Goal: Task Accomplishment & Management: Manage account settings

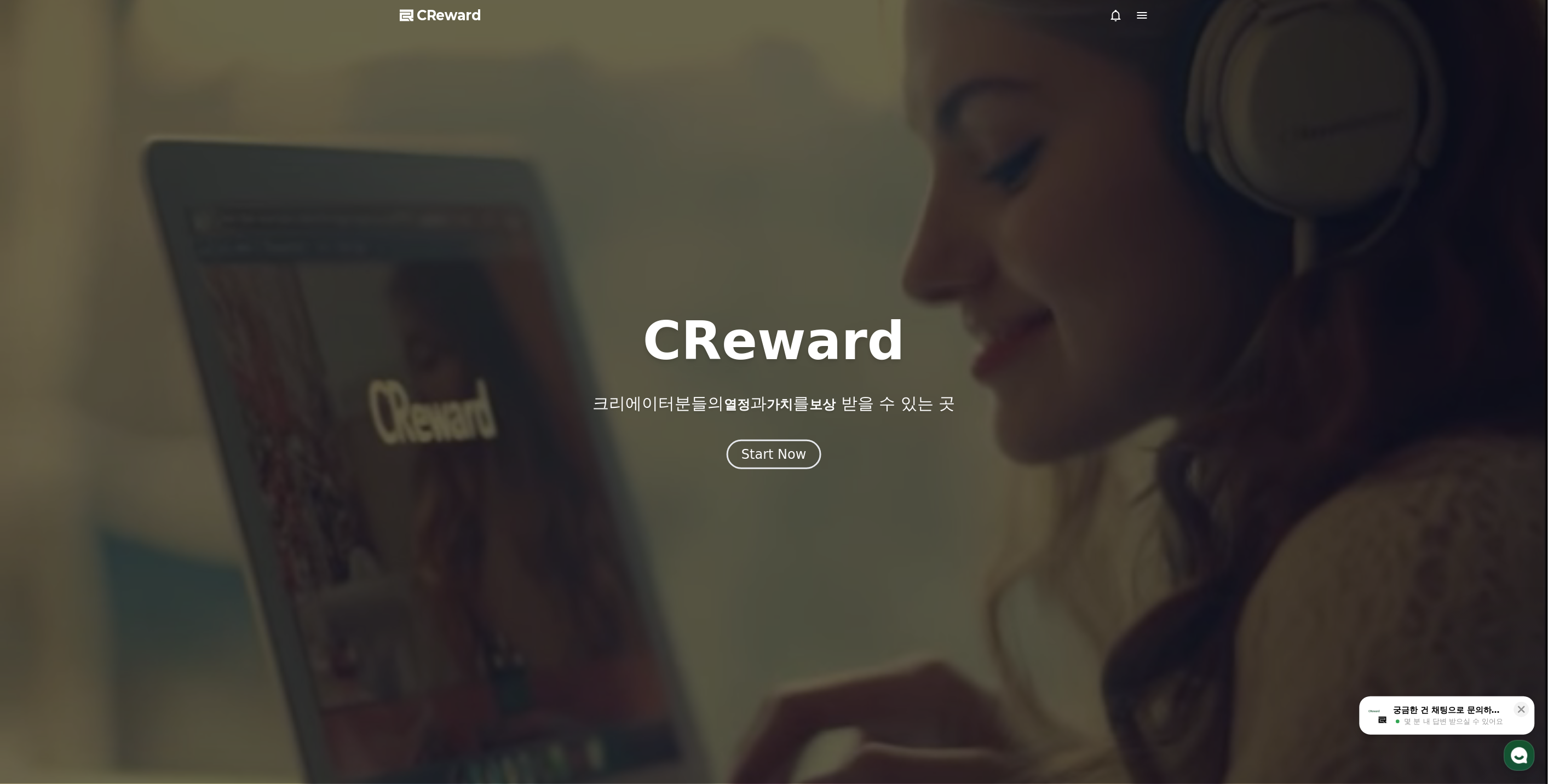
click at [791, 458] on div "Start Now" at bounding box center [773, 455] width 65 height 18
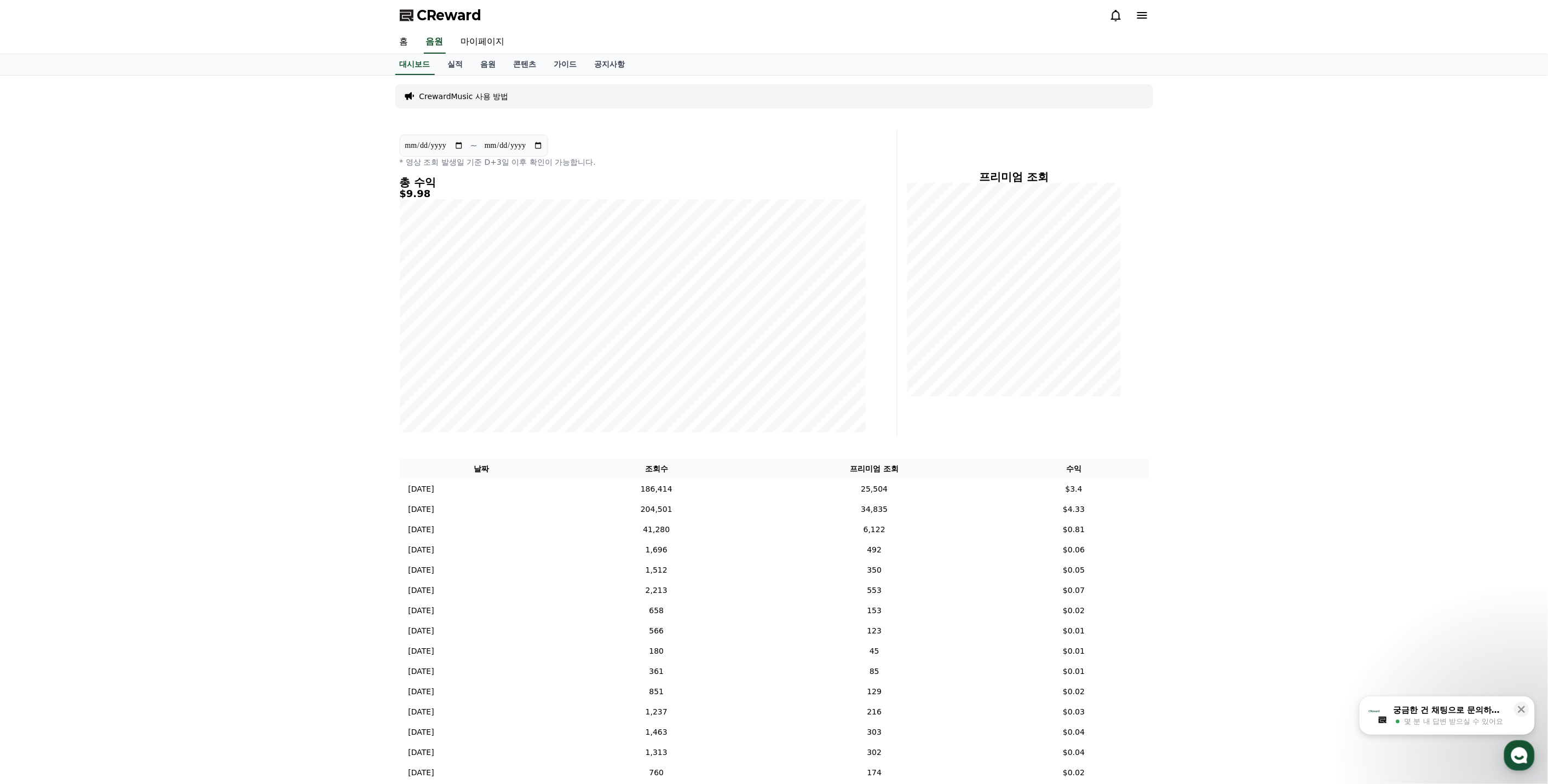
click at [1119, 9] on icon at bounding box center [1116, 15] width 13 height 13
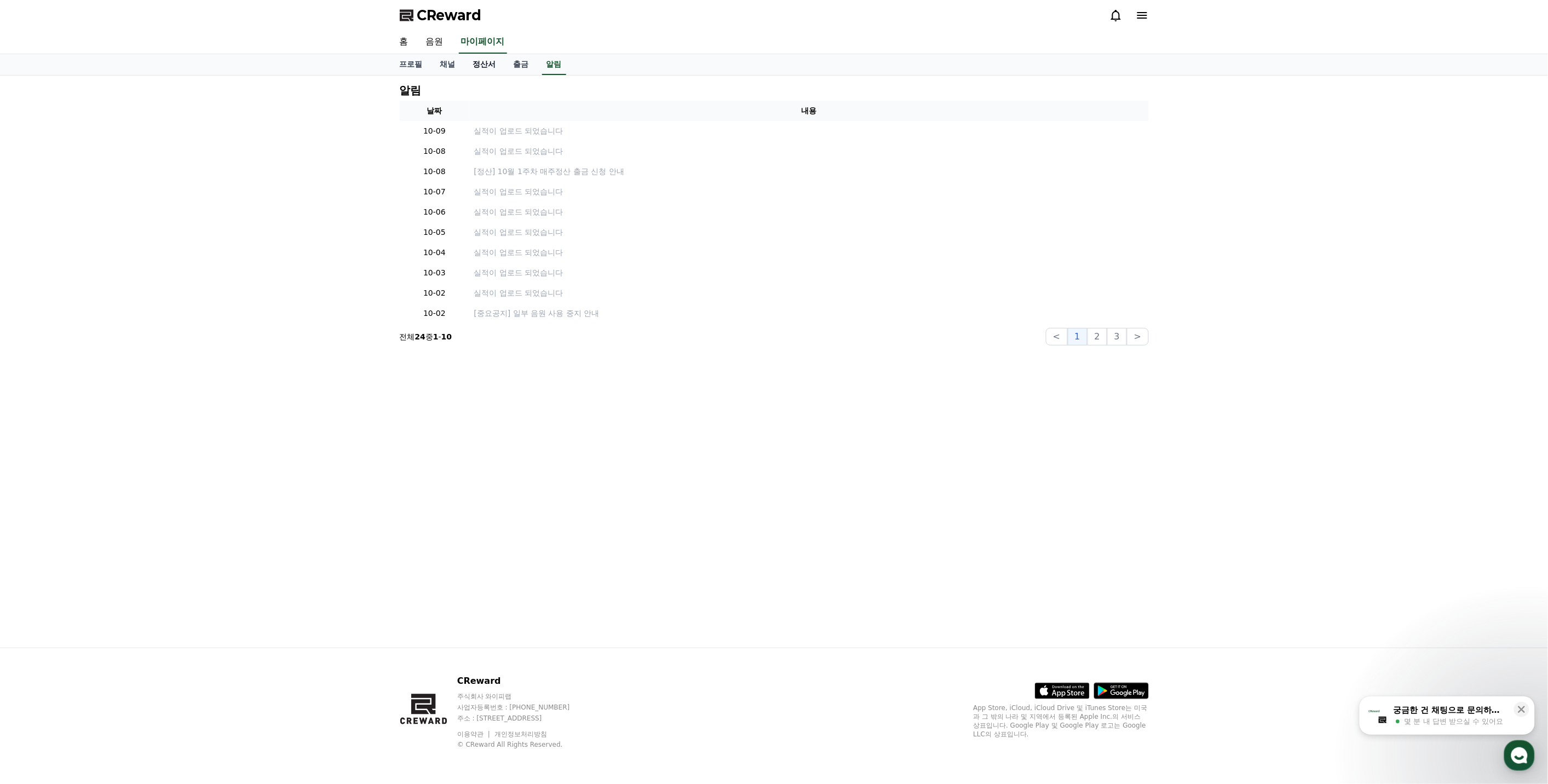
click at [472, 62] on link "정산서" at bounding box center [484, 65] width 41 height 21
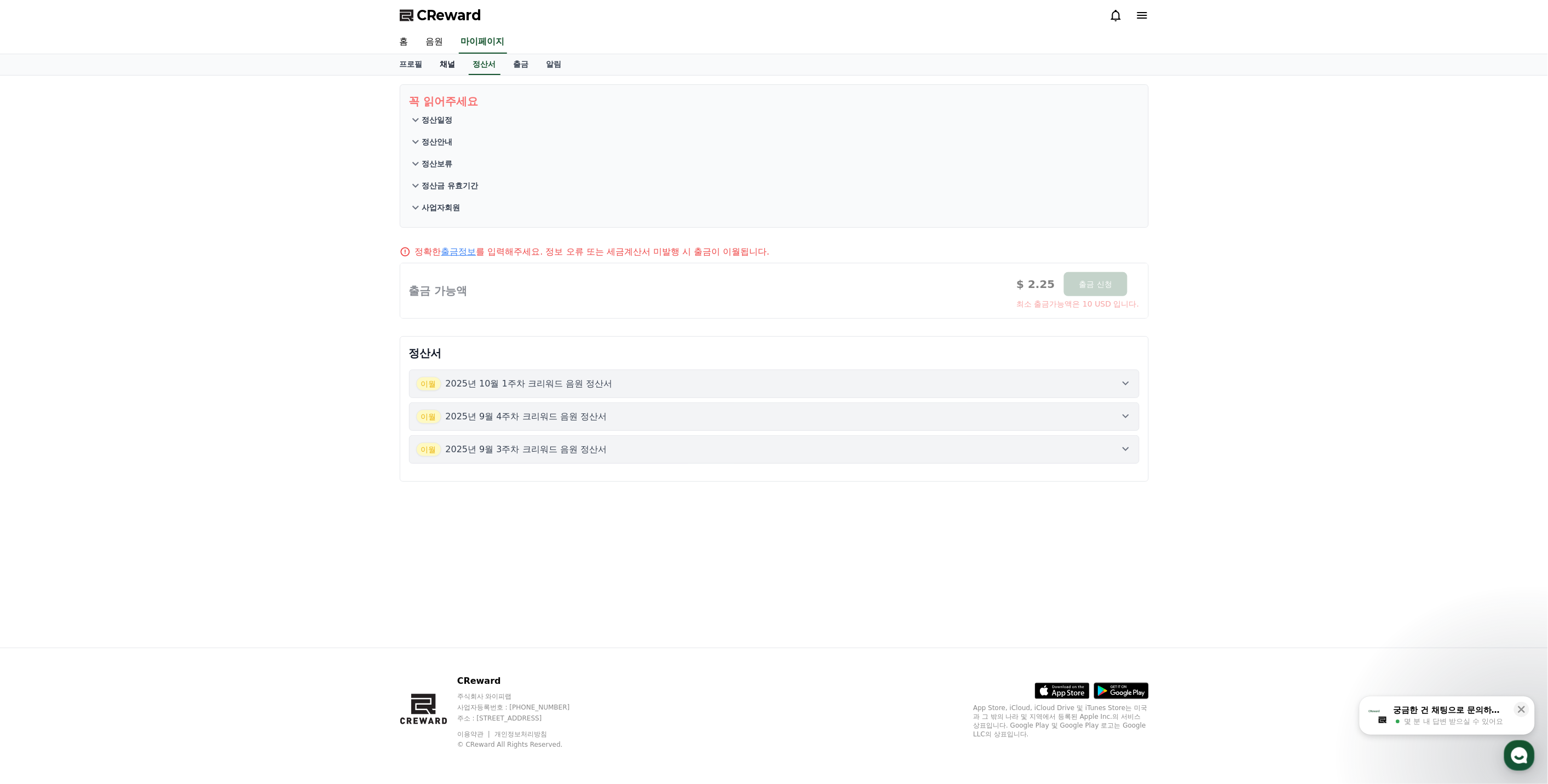
click at [455, 64] on link "채널" at bounding box center [448, 65] width 33 height 21
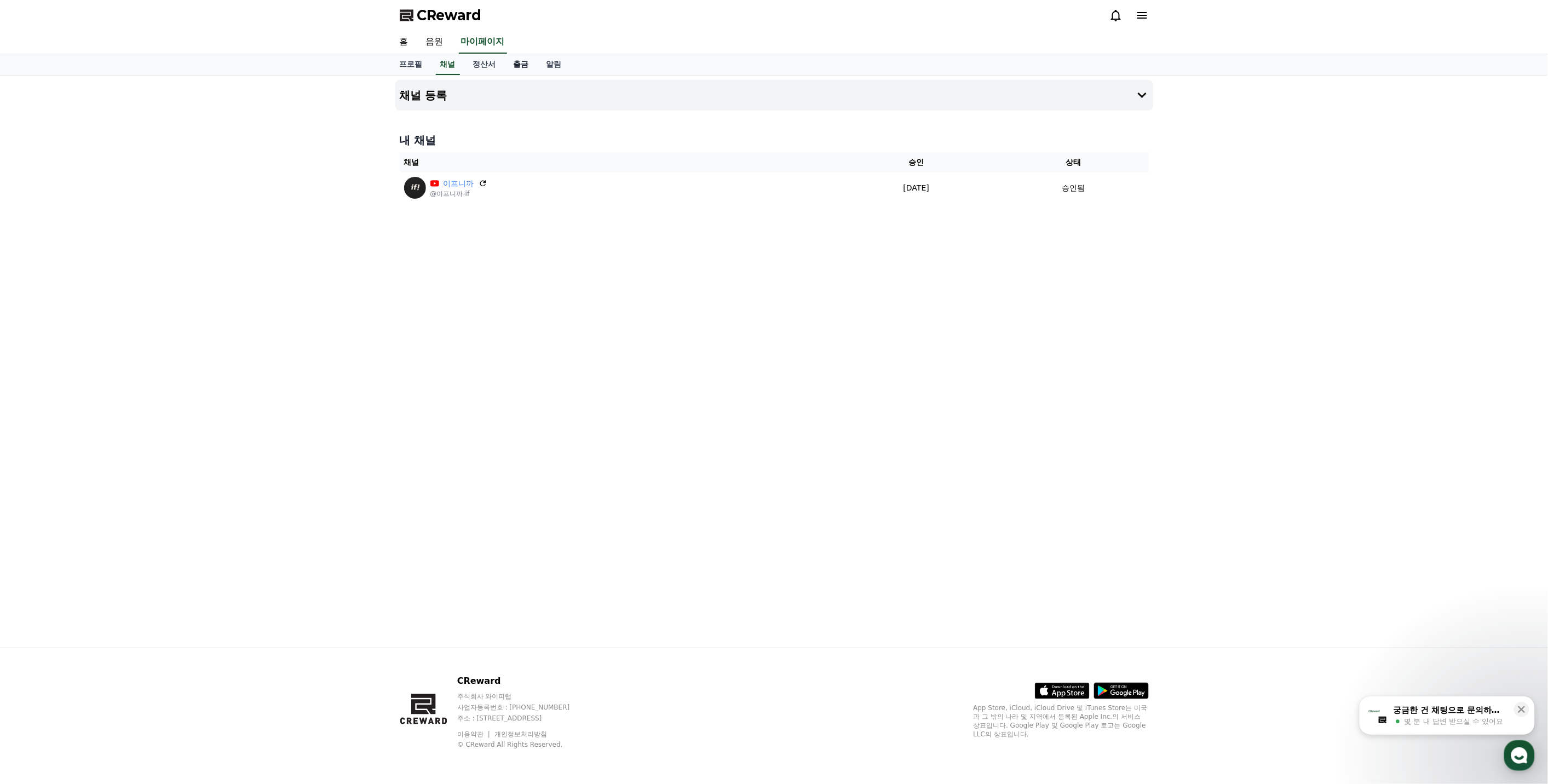
click at [533, 72] on link "출금" at bounding box center [521, 65] width 33 height 21
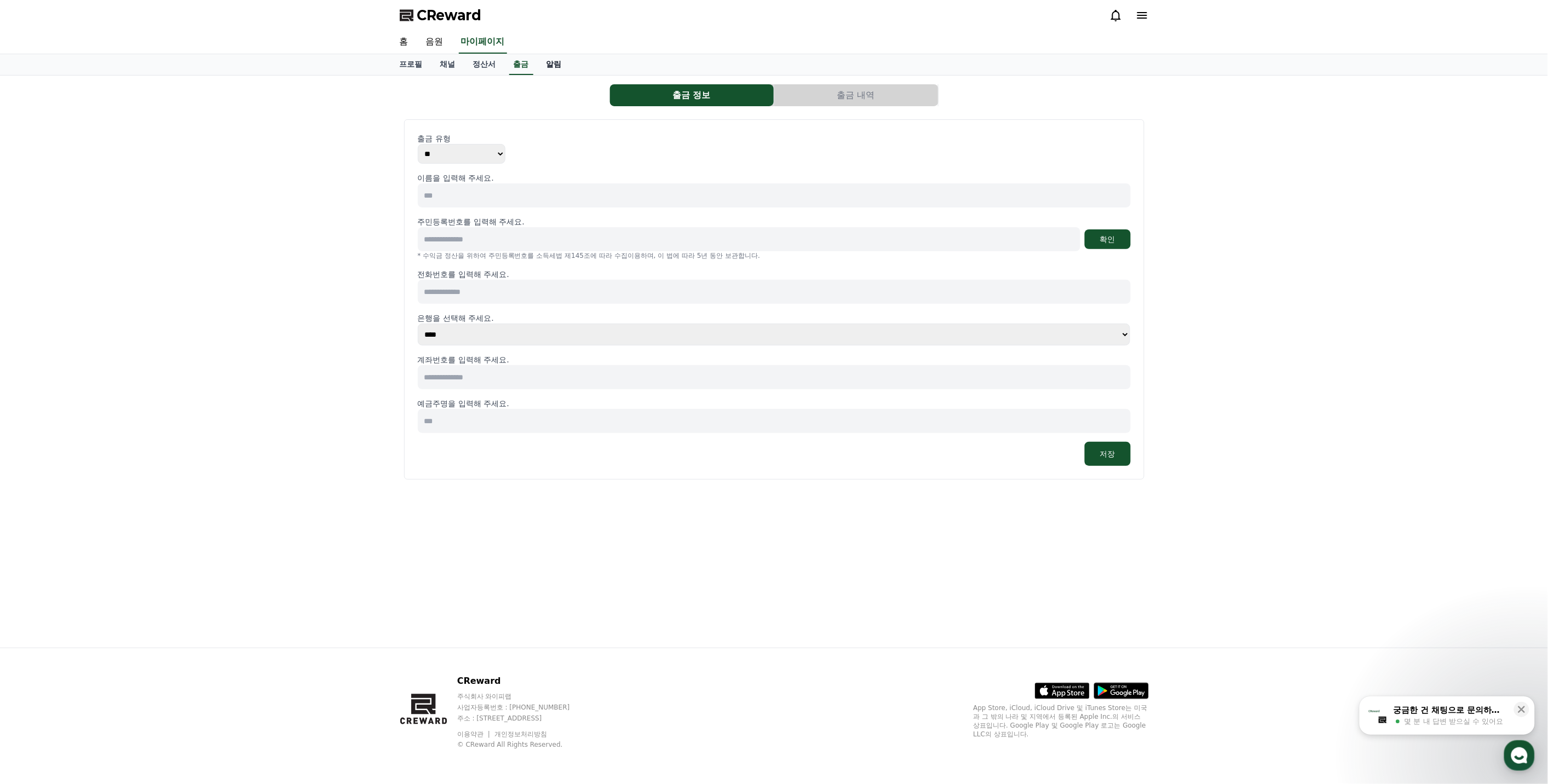
click at [557, 71] on link "알림" at bounding box center [553, 65] width 33 height 21
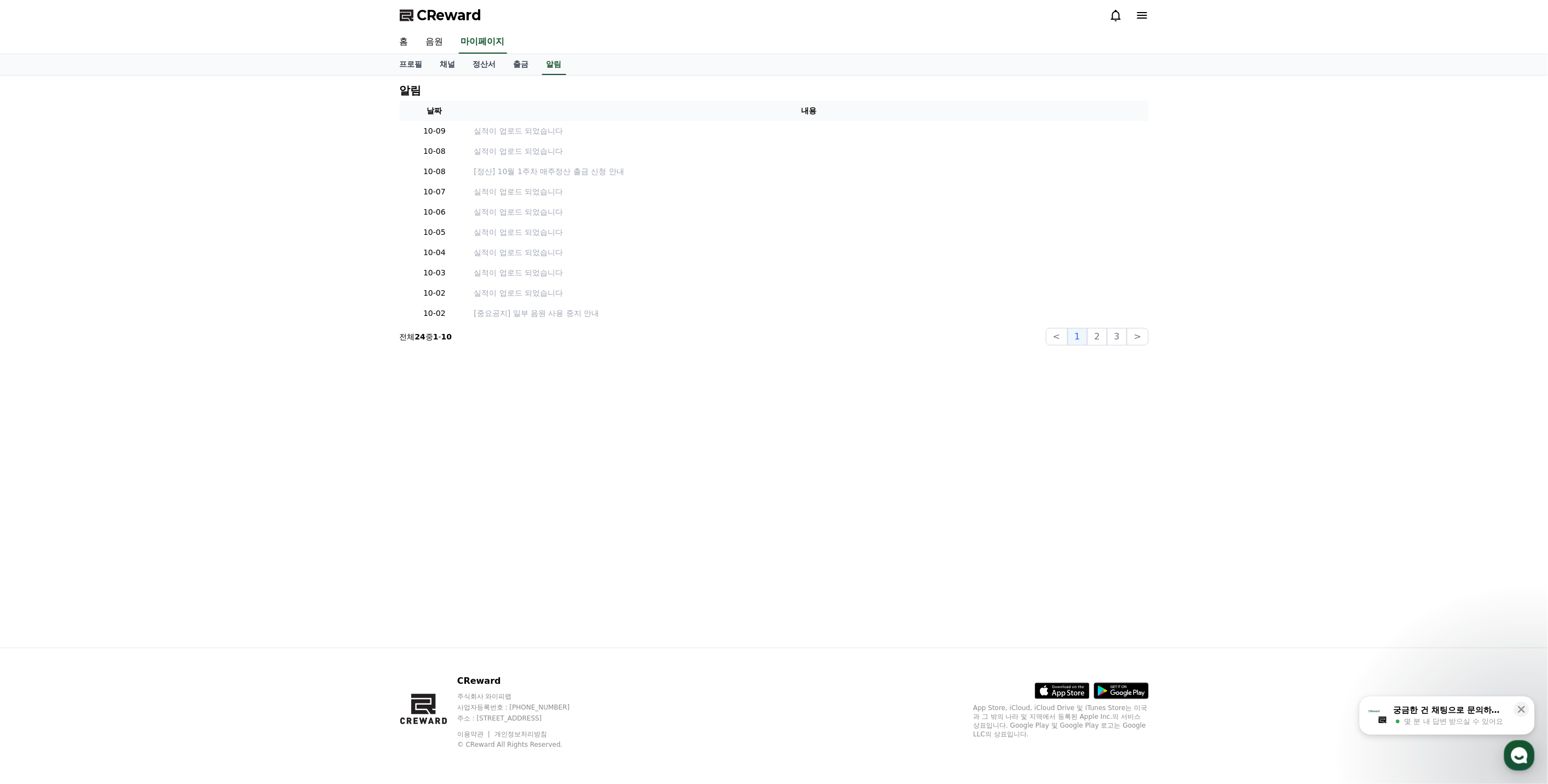
click at [398, 75] on div "알림 날짜 내용 10-09 실적이 업로드 되었습니다 10-08 실적이 업로드 되었습니다 10-08 [정산] 10월 1주차 매주정산 출금 신청 …" at bounding box center [774, 361] width 767 height 572
click at [413, 68] on link "프로필" at bounding box center [411, 65] width 41 height 21
select select "**********"
